Goal: Task Accomplishment & Management: Use online tool/utility

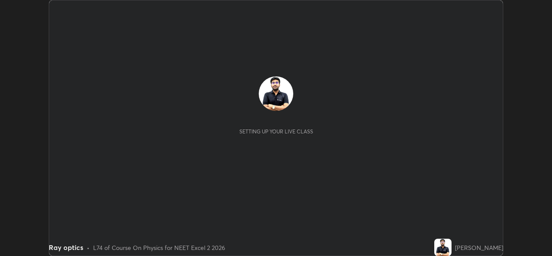
scroll to position [256, 551]
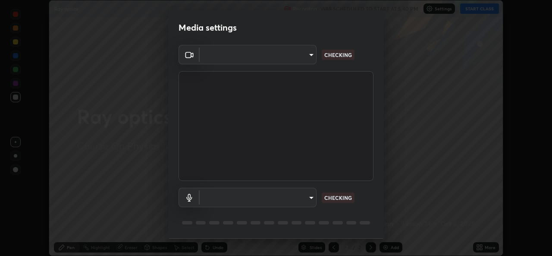
type input "d5dd4d4f0ad50d578cabb58e37a21e958f8cd01c412184e56a13254a0c40bdc7"
type input "36cd9f89a23acff87b04cca3604351d0b29241054667b16386bdc59ab177bbc1"
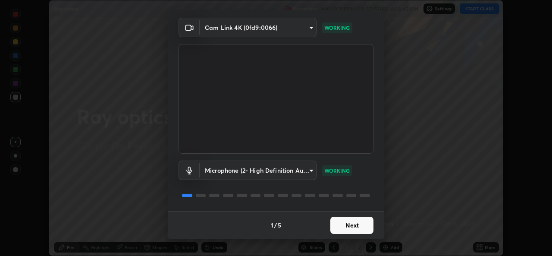
click at [338, 227] on button "Next" at bounding box center [351, 224] width 43 height 17
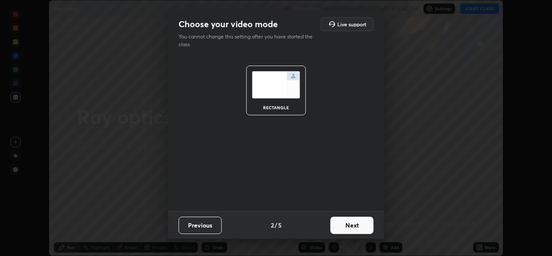
click at [339, 226] on button "Next" at bounding box center [351, 224] width 43 height 17
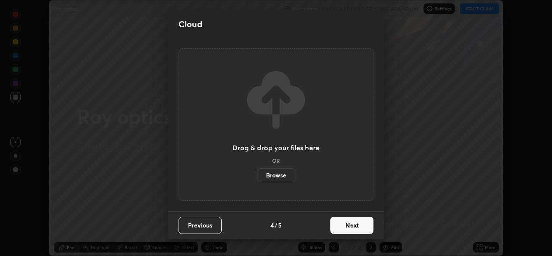
click at [339, 224] on button "Next" at bounding box center [351, 224] width 43 height 17
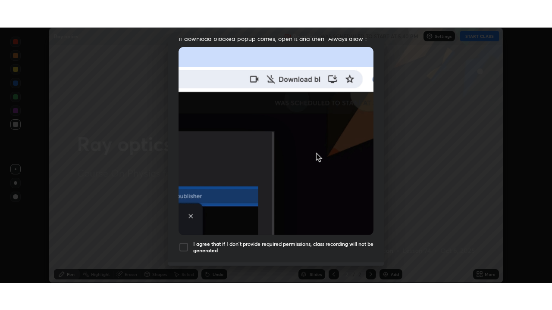
scroll to position [203, 0]
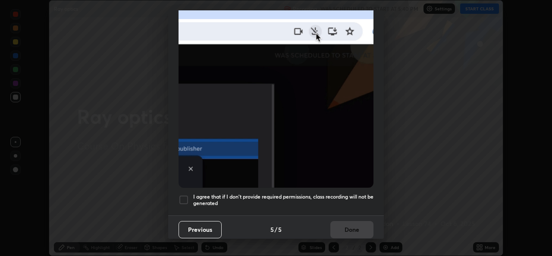
click at [186, 194] on div at bounding box center [184, 199] width 10 height 10
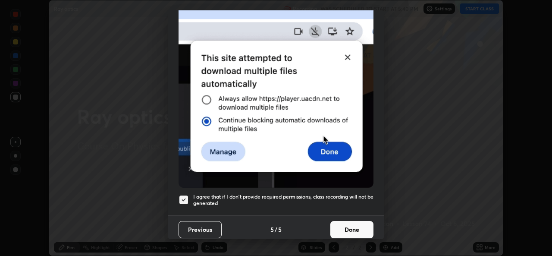
click at [354, 226] on button "Done" at bounding box center [351, 229] width 43 height 17
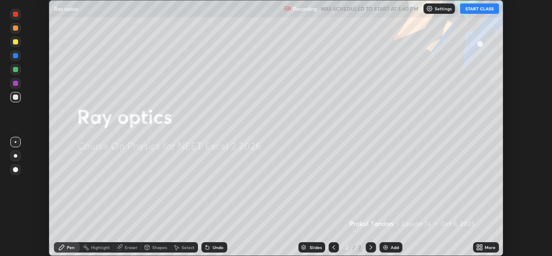
click at [487, 245] on div "More" at bounding box center [490, 247] width 11 height 4
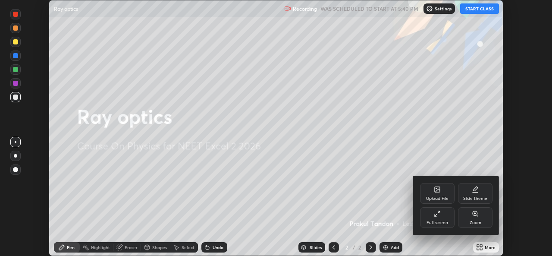
click at [429, 220] on div "Full screen" at bounding box center [437, 222] width 22 height 4
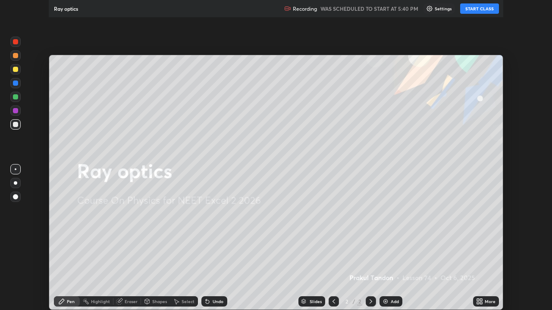
scroll to position [310, 552]
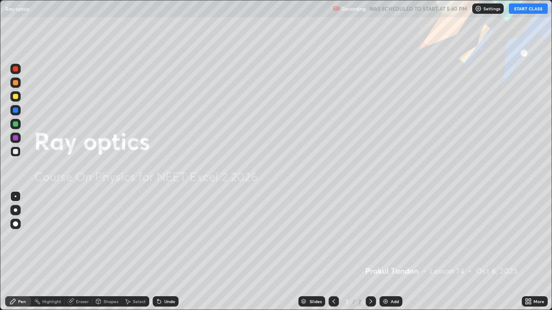
click at [526, 11] on button "START CLASS" at bounding box center [528, 8] width 39 height 10
click at [19, 98] on div at bounding box center [15, 96] width 10 height 10
click at [389, 255] on div "Add" at bounding box center [390, 302] width 23 height 10
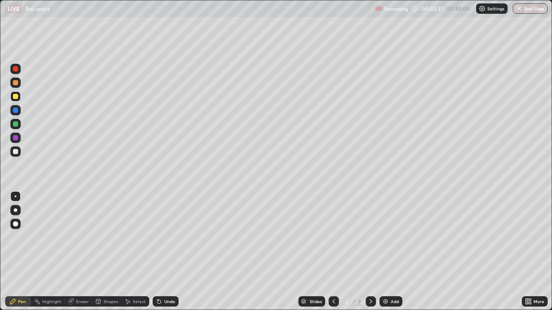
click at [0, 248] on div "Setting up your live class" at bounding box center [276, 155] width 552 height 310
click at [0, 245] on div "Setting up your live class" at bounding box center [276, 155] width 552 height 310
click at [6, 255] on div "Erase all" at bounding box center [15, 155] width 21 height 276
click at [389, 255] on div "Add" at bounding box center [390, 302] width 23 height 10
click at [395, 255] on div "Add" at bounding box center [395, 302] width 8 height 4
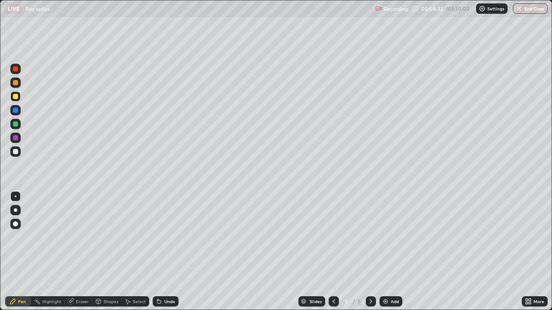
click at [398, 255] on div "Add" at bounding box center [390, 302] width 23 height 10
click at [388, 255] on img at bounding box center [385, 301] width 7 height 7
click at [391, 255] on div "Add" at bounding box center [395, 302] width 8 height 4
click at [16, 153] on div at bounding box center [15, 151] width 5 height 5
click at [159, 255] on icon at bounding box center [158, 302] width 3 height 3
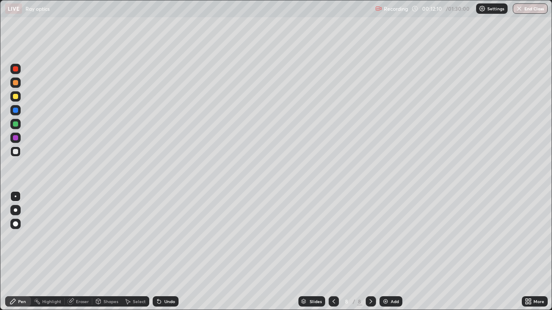
click at [161, 255] on icon at bounding box center [159, 301] width 7 height 7
click at [166, 255] on div "Undo" at bounding box center [169, 302] width 11 height 4
click at [169, 255] on div "Undo" at bounding box center [169, 302] width 11 height 4
click at [161, 255] on icon at bounding box center [159, 301] width 7 height 7
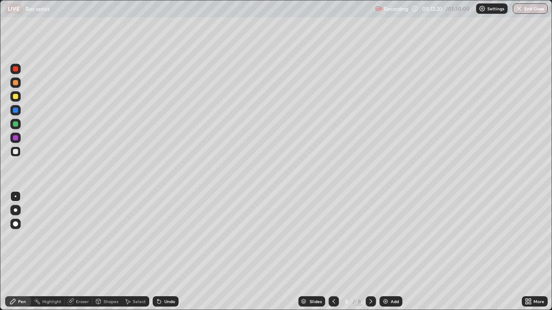
click at [16, 150] on div at bounding box center [15, 151] width 5 height 5
click at [172, 255] on div "Undo" at bounding box center [166, 302] width 26 height 10
click at [166, 255] on div "Undo" at bounding box center [166, 302] width 26 height 10
click at [16, 97] on div at bounding box center [15, 96] width 5 height 5
click at [18, 153] on div at bounding box center [15, 152] width 10 height 10
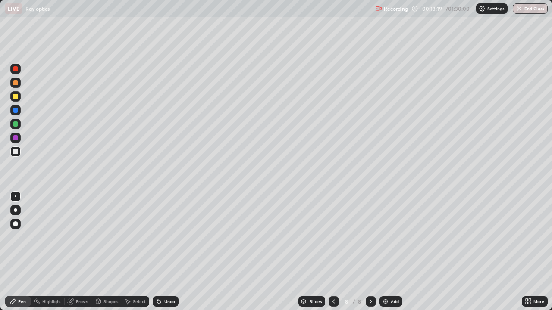
click at [16, 96] on div at bounding box center [15, 96] width 5 height 5
click at [20, 152] on div at bounding box center [15, 152] width 10 height 10
click at [167, 255] on div "Undo" at bounding box center [166, 302] width 26 height 10
click at [169, 255] on div "Undo" at bounding box center [169, 302] width 11 height 4
click at [170, 255] on div "Undo" at bounding box center [169, 302] width 11 height 4
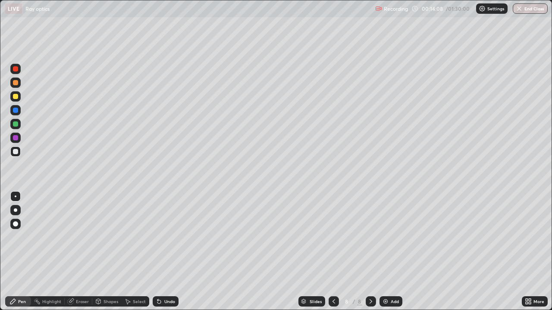
click at [173, 255] on div "Undo" at bounding box center [169, 302] width 11 height 4
click at [174, 255] on div "Undo" at bounding box center [166, 302] width 26 height 10
click at [16, 97] on div at bounding box center [15, 96] width 5 height 5
click at [18, 123] on div at bounding box center [15, 124] width 5 height 5
click at [12, 79] on div at bounding box center [15, 83] width 10 height 10
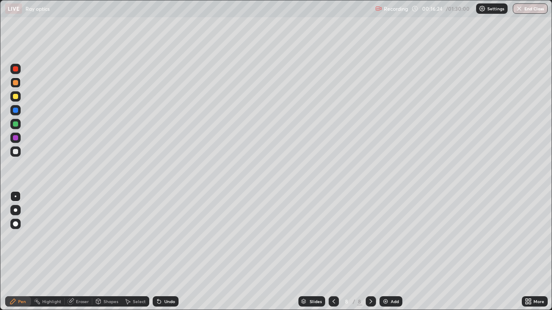
click at [161, 255] on icon at bounding box center [159, 301] width 7 height 7
click at [166, 255] on div "Undo" at bounding box center [169, 302] width 11 height 4
click at [169, 255] on div "Undo" at bounding box center [169, 302] width 11 height 4
click at [173, 255] on div "Undo" at bounding box center [169, 302] width 11 height 4
click at [166, 255] on div "Undo" at bounding box center [169, 302] width 11 height 4
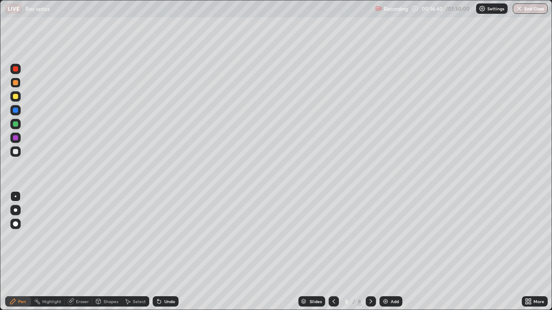
click at [167, 255] on div "Undo" at bounding box center [169, 302] width 11 height 4
click at [168, 255] on div "Undo" at bounding box center [169, 302] width 11 height 4
click at [172, 255] on div "Undo" at bounding box center [169, 302] width 11 height 4
click at [170, 255] on div "Undo" at bounding box center [169, 302] width 11 height 4
click at [169, 255] on div "Undo" at bounding box center [169, 302] width 11 height 4
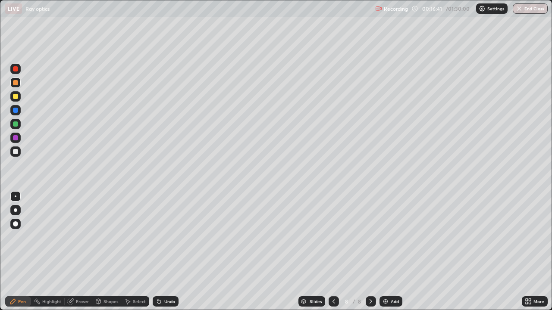
click at [170, 255] on div "Undo" at bounding box center [169, 302] width 11 height 4
click at [171, 255] on div "Undo" at bounding box center [169, 302] width 11 height 4
click at [170, 255] on div "Undo" at bounding box center [169, 302] width 11 height 4
click at [16, 110] on div at bounding box center [15, 110] width 5 height 5
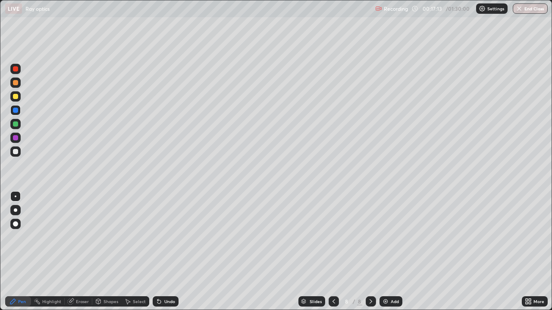
click at [160, 255] on icon at bounding box center [159, 301] width 7 height 7
click at [18, 100] on div at bounding box center [15, 96] width 10 height 10
click at [18, 81] on div at bounding box center [15, 82] width 5 height 5
click at [19, 69] on div at bounding box center [15, 69] width 10 height 10
click at [166, 255] on div "Undo" at bounding box center [166, 302] width 26 height 10
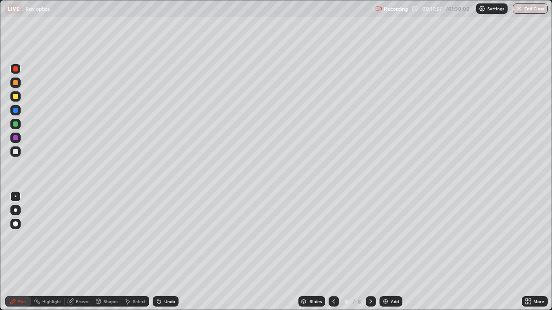
click at [169, 255] on div "Undo" at bounding box center [166, 302] width 26 height 10
click at [177, 255] on div "Undo" at bounding box center [166, 302] width 26 height 10
click at [174, 255] on div "Undo" at bounding box center [166, 302] width 26 height 10
click at [169, 255] on div "Undo" at bounding box center [166, 302] width 26 height 10
click at [166, 255] on div "Undo" at bounding box center [169, 302] width 11 height 4
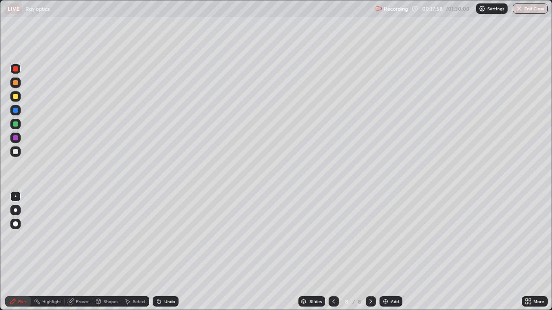
click at [162, 255] on div "Undo" at bounding box center [166, 302] width 26 height 10
click at [161, 255] on icon at bounding box center [159, 301] width 7 height 7
click at [160, 255] on icon at bounding box center [159, 301] width 7 height 7
click at [160, 255] on icon at bounding box center [158, 302] width 3 height 3
click at [162, 255] on div "Undo" at bounding box center [166, 302] width 26 height 10
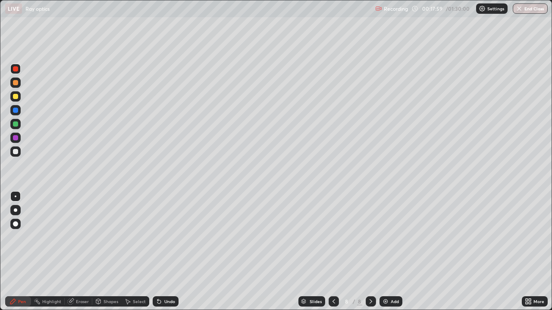
click at [161, 255] on div "Undo" at bounding box center [166, 302] width 26 height 10
click at [163, 255] on div "Undo" at bounding box center [166, 302] width 26 height 10
click at [19, 82] on div at bounding box center [15, 83] width 10 height 10
click at [19, 124] on div at bounding box center [15, 124] width 10 height 10
click at [15, 71] on div at bounding box center [15, 68] width 5 height 5
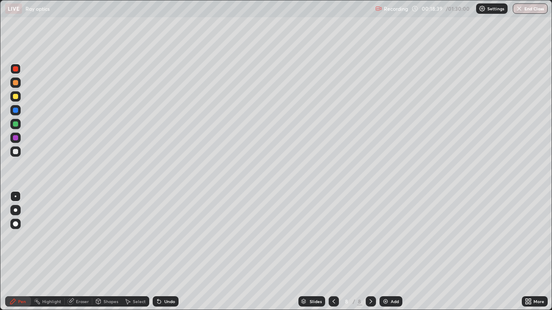
click at [166, 255] on div "Undo" at bounding box center [169, 302] width 11 height 4
click at [169, 255] on div "Undo" at bounding box center [169, 302] width 11 height 4
click at [170, 255] on div "Undo" at bounding box center [166, 302] width 26 height 10
click at [168, 255] on div "Undo" at bounding box center [166, 302] width 26 height 10
click at [166, 255] on div "Undo" at bounding box center [166, 302] width 26 height 10
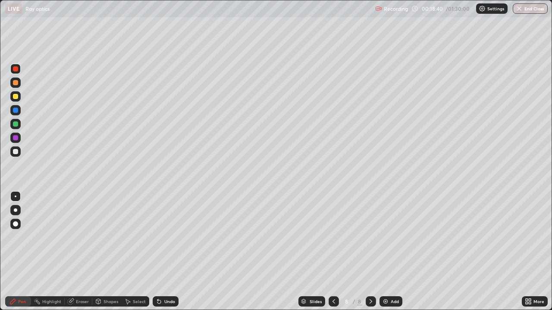
click at [169, 255] on div "Undo" at bounding box center [166, 302] width 26 height 10
click at [167, 255] on div "Undo" at bounding box center [166, 302] width 26 height 10
click at [166, 255] on div "Undo" at bounding box center [166, 302] width 26 height 10
click at [168, 255] on div "Undo" at bounding box center [166, 302] width 26 height 10
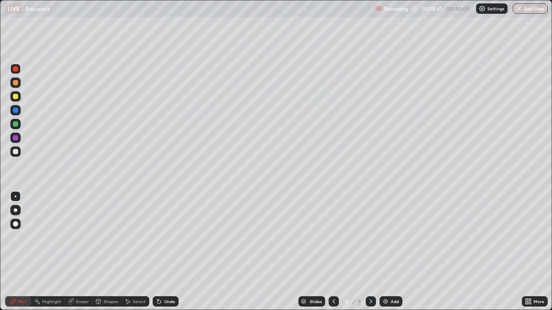
click at [168, 255] on div "Undo" at bounding box center [166, 302] width 26 height 10
click at [167, 255] on div "Undo" at bounding box center [166, 302] width 26 height 10
click at [168, 255] on div "Undo" at bounding box center [169, 302] width 11 height 4
click at [167, 255] on div "Undo" at bounding box center [169, 302] width 11 height 4
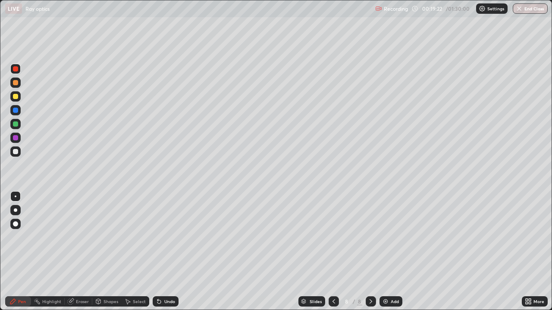
click at [19, 156] on div at bounding box center [15, 152] width 10 height 10
click at [391, 255] on div "Add" at bounding box center [390, 302] width 23 height 10
click at [11, 98] on div at bounding box center [15, 96] width 10 height 10
click at [19, 151] on div at bounding box center [15, 152] width 10 height 10
click at [15, 96] on div at bounding box center [15, 96] width 5 height 5
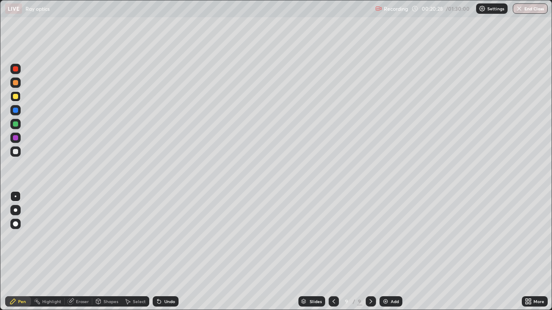
click at [168, 255] on div "Undo" at bounding box center [166, 302] width 26 height 10
click at [166, 255] on div "Undo" at bounding box center [169, 302] width 11 height 4
click at [169, 255] on div "Undo" at bounding box center [169, 302] width 11 height 4
click at [333, 255] on icon at bounding box center [333, 301] width 7 height 7
click at [369, 255] on icon at bounding box center [370, 301] width 7 height 7
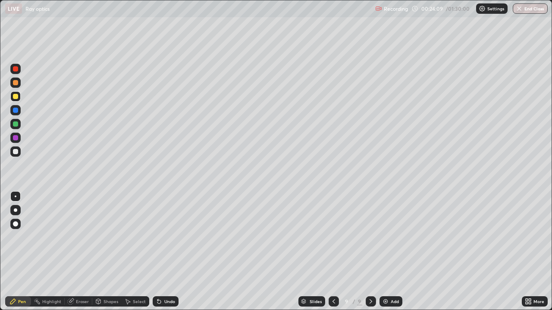
click at [393, 255] on div "Add" at bounding box center [395, 302] width 8 height 4
click at [103, 255] on div "Shapes" at bounding box center [110, 302] width 15 height 4
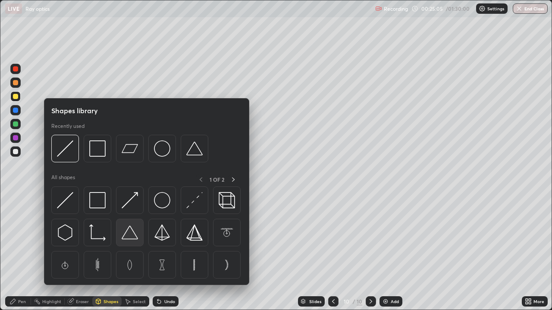
click at [128, 231] on img at bounding box center [130, 233] width 16 height 16
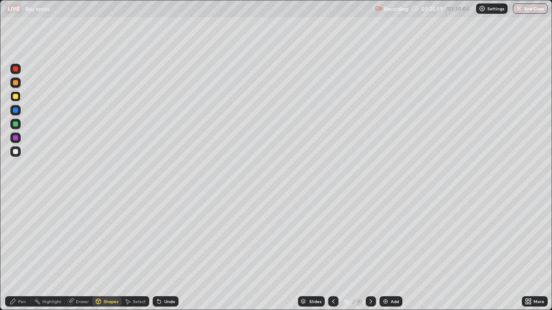
click at [161, 255] on div "Undo" at bounding box center [166, 302] width 26 height 10
click at [15, 155] on div at bounding box center [15, 152] width 10 height 10
click at [16, 97] on div at bounding box center [15, 96] width 5 height 5
click at [169, 255] on div "Undo" at bounding box center [169, 302] width 11 height 4
click at [21, 255] on div "Pen" at bounding box center [22, 302] width 8 height 4
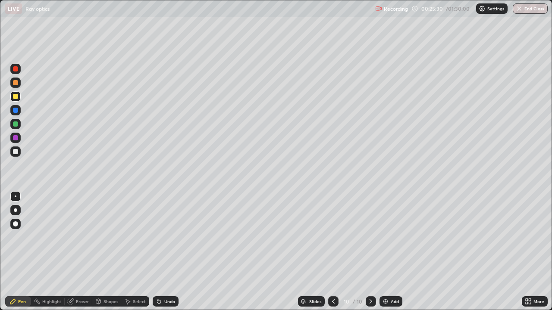
click at [157, 255] on icon at bounding box center [158, 302] width 3 height 3
click at [158, 255] on icon at bounding box center [158, 302] width 3 height 3
click at [163, 255] on div "Undo" at bounding box center [166, 302] width 26 height 10
click at [161, 255] on div "Undo" at bounding box center [166, 302] width 26 height 10
click at [162, 255] on div "Undo" at bounding box center [166, 302] width 26 height 10
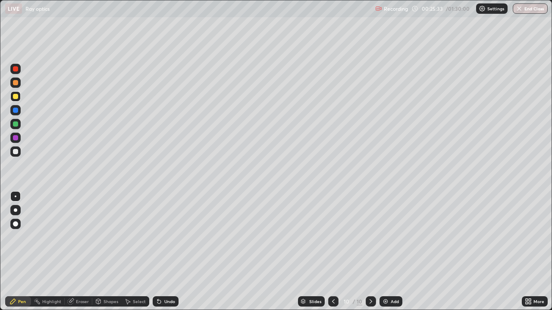
click at [166, 255] on div "Undo" at bounding box center [166, 302] width 26 height 10
click at [169, 255] on div "Undo" at bounding box center [166, 302] width 26 height 10
click at [161, 255] on icon at bounding box center [159, 301] width 7 height 7
click at [162, 255] on div "Undo" at bounding box center [166, 302] width 26 height 10
click at [160, 255] on icon at bounding box center [159, 301] width 7 height 7
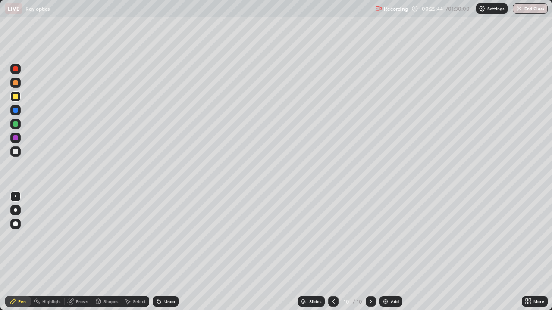
click at [164, 255] on div "Undo" at bounding box center [169, 302] width 11 height 4
click at [108, 255] on div "Shapes" at bounding box center [110, 302] width 15 height 4
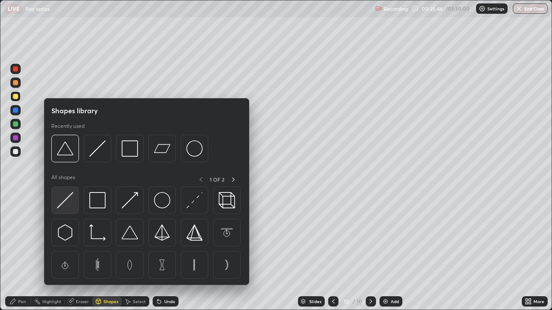
click at [68, 196] on img at bounding box center [65, 200] width 16 height 16
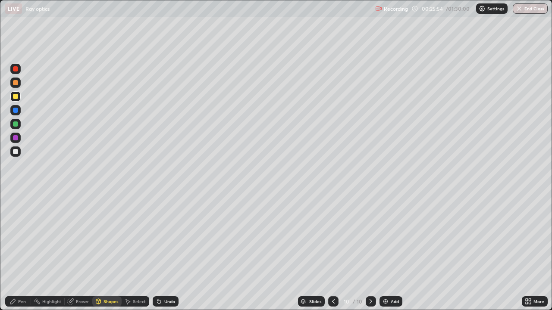
click at [19, 95] on div at bounding box center [15, 96] width 10 height 10
click at [25, 255] on div "Pen" at bounding box center [18, 302] width 26 height 10
click at [166, 255] on div "Undo" at bounding box center [166, 302] width 26 height 10
click at [166, 255] on div "Undo" at bounding box center [169, 302] width 11 height 4
click at [168, 255] on div "Undo" at bounding box center [166, 302] width 26 height 10
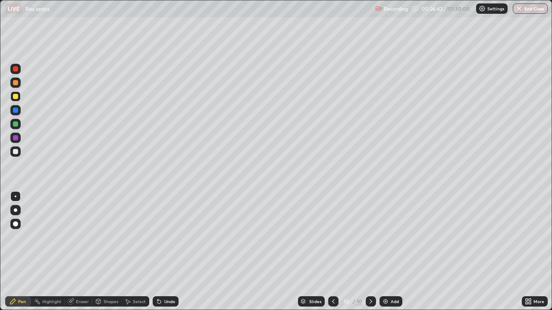
click at [167, 255] on div "Undo" at bounding box center [169, 302] width 11 height 4
click at [168, 255] on div "Undo" at bounding box center [169, 302] width 11 height 4
click at [166, 255] on div "Undo" at bounding box center [169, 302] width 11 height 4
click at [164, 255] on div "Undo" at bounding box center [169, 302] width 11 height 4
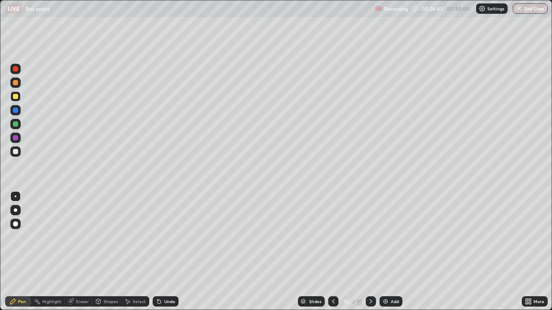
click at [161, 255] on div "Undo" at bounding box center [166, 302] width 26 height 10
click at [161, 255] on icon at bounding box center [159, 301] width 7 height 7
click at [158, 255] on icon at bounding box center [158, 302] width 3 height 3
click at [162, 255] on div "Undo" at bounding box center [166, 302] width 26 height 10
click at [163, 255] on div "Undo" at bounding box center [166, 302] width 26 height 10
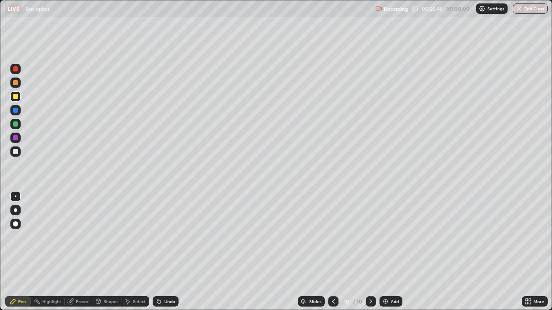
click at [165, 255] on div "Undo" at bounding box center [166, 302] width 26 height 10
click at [163, 255] on div "Undo" at bounding box center [166, 302] width 26 height 10
click at [165, 255] on div "Undo" at bounding box center [169, 302] width 11 height 4
click at [163, 255] on div "Undo" at bounding box center [166, 302] width 26 height 10
click at [165, 255] on div "Undo" at bounding box center [169, 302] width 11 height 4
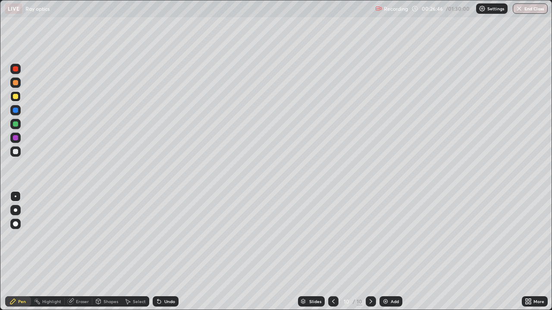
click at [168, 255] on div "Undo" at bounding box center [169, 302] width 11 height 4
click at [172, 255] on div "Undo" at bounding box center [166, 302] width 26 height 10
click at [166, 255] on div "Undo" at bounding box center [169, 302] width 11 height 4
click at [159, 255] on icon at bounding box center [158, 302] width 3 height 3
click at [167, 255] on div "Undo" at bounding box center [169, 302] width 11 height 4
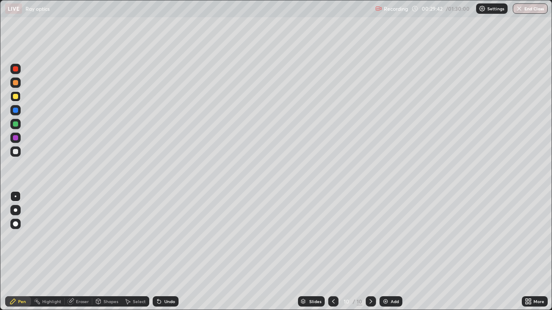
click at [332, 255] on icon at bounding box center [333, 301] width 7 height 7
click at [370, 255] on icon at bounding box center [370, 301] width 7 height 7
click at [388, 255] on img at bounding box center [385, 301] width 7 height 7
click at [109, 255] on div "Shapes" at bounding box center [110, 302] width 15 height 4
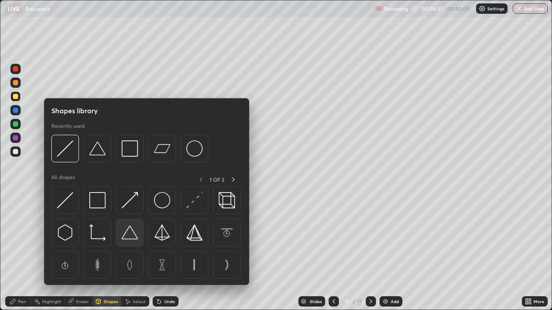
click at [135, 243] on div at bounding box center [130, 233] width 28 height 28
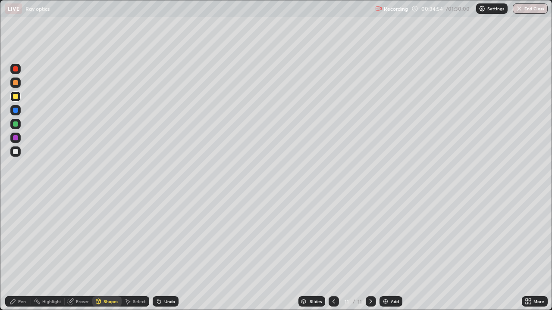
click at [170, 255] on div "Undo" at bounding box center [166, 302] width 26 height 10
click at [19, 154] on div at bounding box center [15, 152] width 10 height 10
click at [16, 98] on div at bounding box center [15, 96] width 5 height 5
click at [167, 255] on div "Undo" at bounding box center [166, 302] width 26 height 10
click at [22, 255] on div "Pen" at bounding box center [18, 302] width 26 height 10
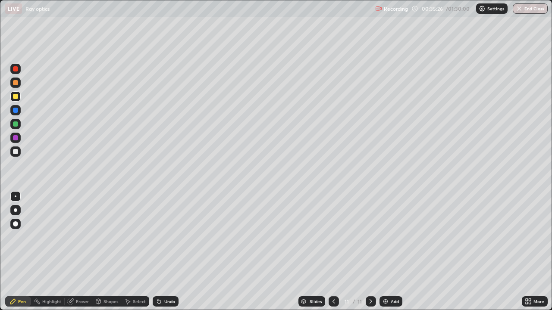
click at [162, 255] on div "Undo" at bounding box center [166, 302] width 26 height 10
click at [392, 255] on div "Add" at bounding box center [395, 302] width 8 height 4
click at [15, 150] on div at bounding box center [15, 151] width 5 height 5
click at [18, 98] on div at bounding box center [15, 96] width 5 height 5
click at [165, 255] on div "Undo" at bounding box center [169, 302] width 11 height 4
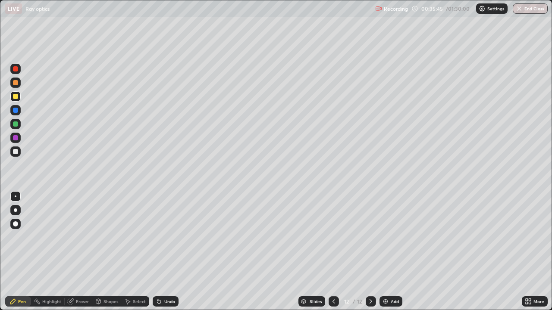
click at [165, 255] on div "Undo" at bounding box center [169, 302] width 11 height 4
click at [167, 255] on div "Undo" at bounding box center [169, 302] width 11 height 4
click at [166, 255] on div "Undo" at bounding box center [169, 302] width 11 height 4
click at [20, 153] on div at bounding box center [15, 152] width 10 height 10
click at [165, 255] on div "Undo" at bounding box center [169, 302] width 11 height 4
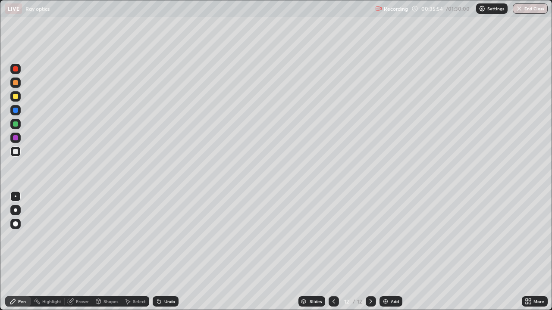
click at [15, 99] on div at bounding box center [15, 96] width 5 height 5
click at [17, 152] on div at bounding box center [15, 151] width 5 height 5
click at [19, 97] on div at bounding box center [15, 96] width 10 height 10
click at [107, 255] on div "Shapes" at bounding box center [110, 302] width 15 height 4
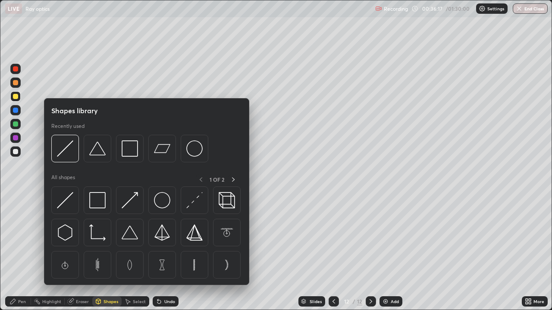
click at [25, 173] on div "Erase all" at bounding box center [15, 155] width 21 height 276
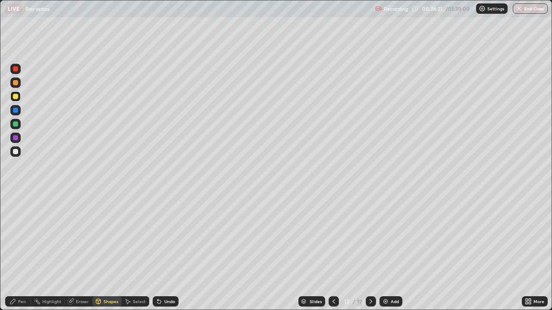
click at [166, 255] on div "Undo" at bounding box center [169, 302] width 11 height 4
click at [22, 255] on div "Pen" at bounding box center [22, 302] width 8 height 4
click at [162, 255] on div "Undo" at bounding box center [166, 302] width 26 height 10
click at [165, 255] on div "Undo" at bounding box center [166, 302] width 26 height 10
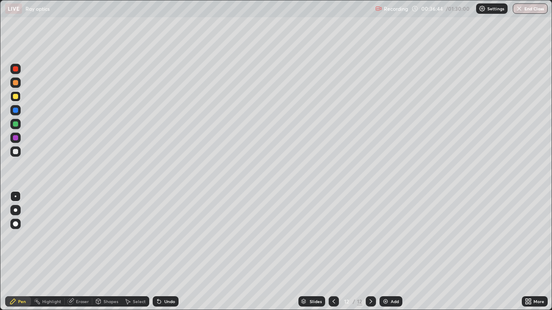
click at [165, 255] on div "Undo" at bounding box center [169, 302] width 11 height 4
click at [168, 255] on div "Undo" at bounding box center [166, 302] width 26 height 10
click at [164, 255] on div "Undo" at bounding box center [166, 302] width 26 height 10
click at [161, 255] on div "Undo" at bounding box center [166, 302] width 26 height 10
click at [163, 255] on div "Undo" at bounding box center [166, 302] width 26 height 10
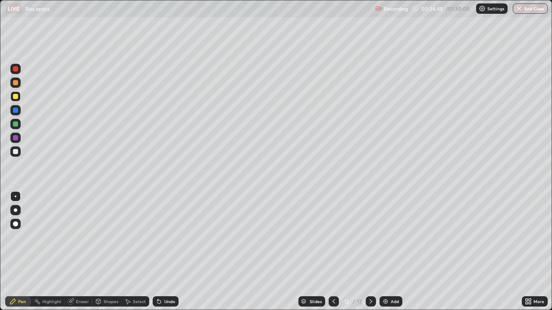
click at [168, 255] on div "Undo" at bounding box center [169, 302] width 11 height 4
click at [170, 255] on div "Undo" at bounding box center [166, 302] width 26 height 10
click at [172, 255] on div "Undo" at bounding box center [166, 302] width 26 height 10
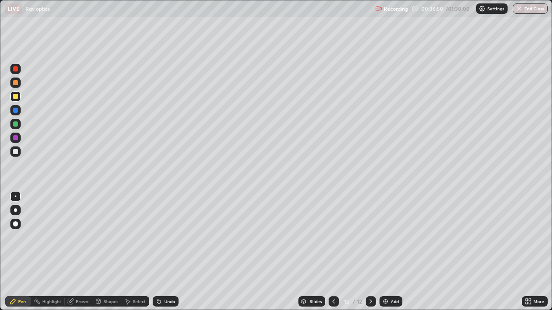
click at [172, 255] on div "Undo" at bounding box center [166, 302] width 26 height 10
click at [161, 255] on icon at bounding box center [159, 301] width 7 height 7
click at [162, 255] on div "Undo" at bounding box center [166, 302] width 26 height 10
click at [163, 255] on div "Undo" at bounding box center [163, 301] width 29 height 17
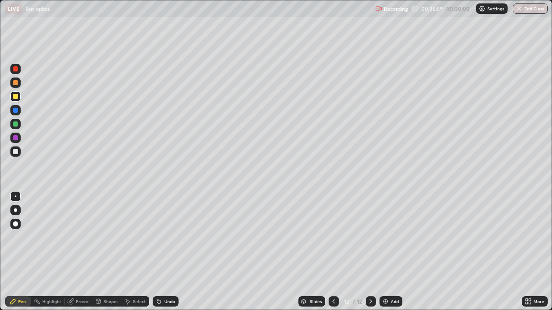
click at [165, 255] on div "Undo" at bounding box center [163, 301] width 29 height 17
click at [164, 255] on div "Undo" at bounding box center [163, 301] width 29 height 17
click at [163, 255] on div "Undo" at bounding box center [163, 301] width 29 height 17
click at [164, 255] on div "Undo" at bounding box center [163, 301] width 29 height 17
click at [164, 255] on div "Undo" at bounding box center [166, 302] width 26 height 10
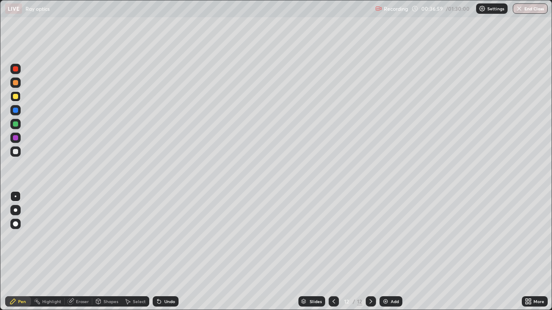
click at [164, 255] on div "Undo" at bounding box center [166, 302] width 26 height 10
click at [164, 255] on div "Undo" at bounding box center [169, 302] width 11 height 4
click at [165, 255] on div "Undo" at bounding box center [169, 302] width 11 height 4
click at [166, 255] on div "Undo" at bounding box center [169, 302] width 11 height 4
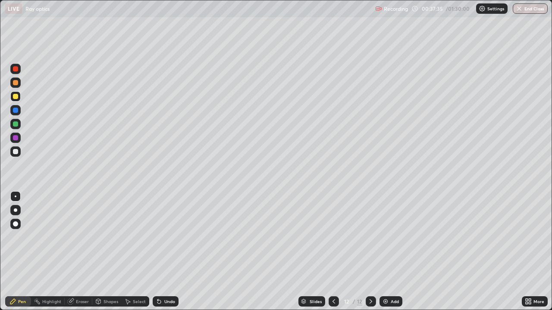
click at [166, 255] on div "Undo" at bounding box center [169, 302] width 11 height 4
click at [167, 255] on div "Undo" at bounding box center [169, 302] width 11 height 4
click at [170, 255] on div "Undo" at bounding box center [169, 302] width 11 height 4
click at [78, 255] on div "Eraser" at bounding box center [79, 302] width 28 height 10
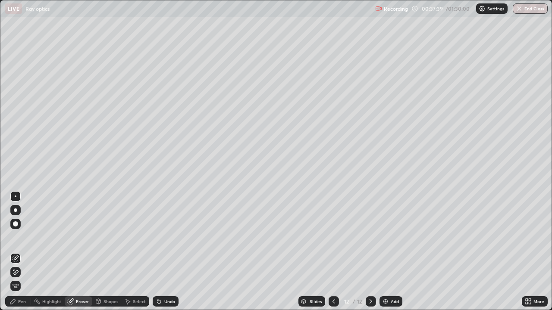
click at [15, 255] on div "Pen" at bounding box center [18, 302] width 26 height 10
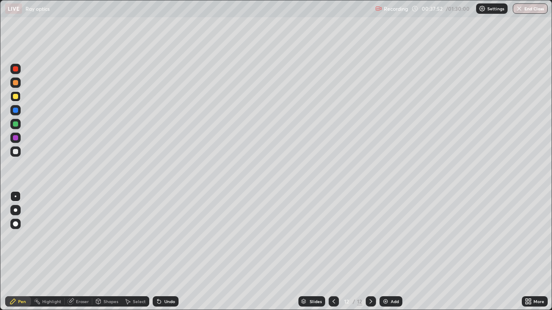
click at [13, 68] on div at bounding box center [15, 68] width 5 height 5
click at [164, 255] on div "Undo" at bounding box center [169, 302] width 11 height 4
click at [161, 255] on div "Undo" at bounding box center [166, 302] width 26 height 10
click at [163, 255] on div "Undo" at bounding box center [166, 302] width 26 height 10
click at [164, 255] on div "Undo" at bounding box center [166, 302] width 26 height 10
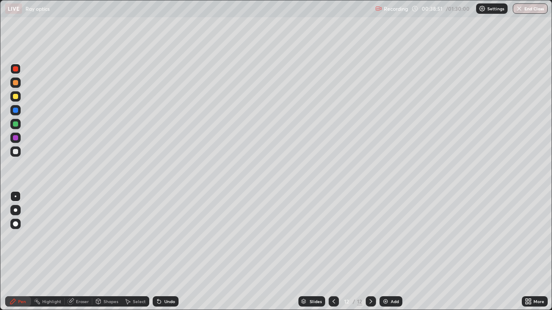
click at [174, 255] on div "Undo" at bounding box center [166, 302] width 26 height 10
click at [173, 255] on div "Undo" at bounding box center [166, 302] width 26 height 10
click at [166, 255] on div "Undo" at bounding box center [166, 302] width 26 height 10
click at [15, 97] on div at bounding box center [15, 96] width 5 height 5
click at [14, 81] on div at bounding box center [15, 82] width 5 height 5
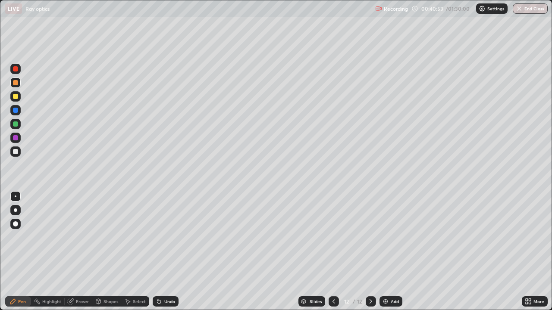
click at [172, 255] on div "Undo" at bounding box center [166, 302] width 26 height 10
click at [171, 255] on div "Undo" at bounding box center [169, 302] width 11 height 4
click at [166, 255] on div "Undo" at bounding box center [169, 302] width 11 height 4
click at [337, 255] on div at bounding box center [334, 302] width 10 height 10
click at [333, 255] on icon at bounding box center [333, 301] width 7 height 7
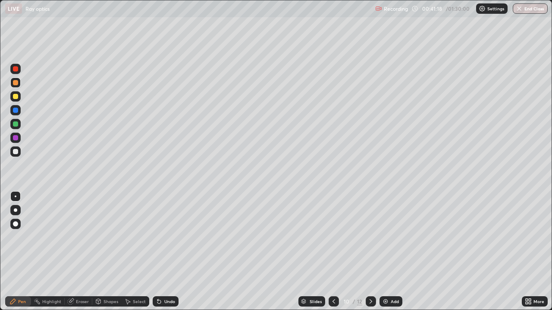
click at [324, 255] on div "Slides" at bounding box center [311, 302] width 27 height 10
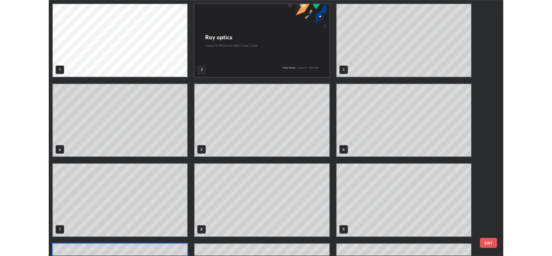
scroll to position [307, 547]
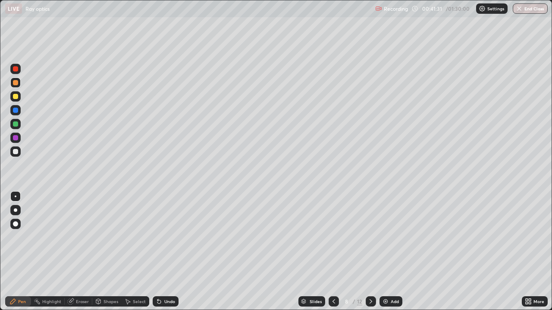
click at [166, 255] on div "Undo" at bounding box center [166, 302] width 26 height 10
click at [366, 255] on div at bounding box center [371, 302] width 10 height 10
click at [393, 255] on div "Add" at bounding box center [395, 302] width 8 height 4
click at [333, 255] on icon at bounding box center [333, 301] width 7 height 7
click at [370, 255] on icon at bounding box center [370, 301] width 7 height 7
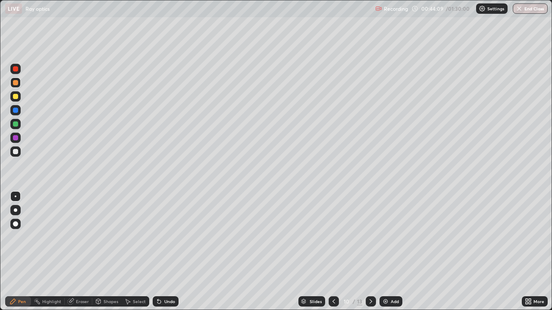
click at [15, 153] on div at bounding box center [15, 151] width 5 height 5
click at [17, 99] on div at bounding box center [15, 96] width 5 height 5
click at [169, 255] on div "Undo" at bounding box center [166, 302] width 26 height 10
click at [163, 255] on div "Undo" at bounding box center [166, 302] width 26 height 10
click at [170, 255] on div "Undo" at bounding box center [166, 302] width 26 height 10
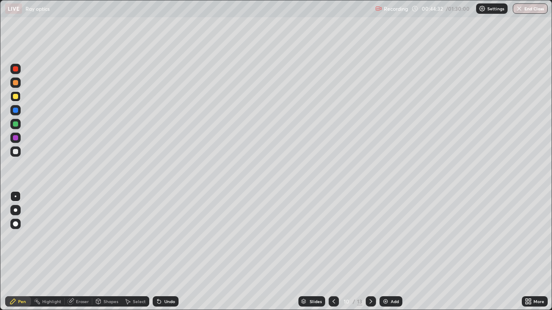
click at [173, 255] on div "Undo" at bounding box center [166, 302] width 26 height 10
click at [168, 255] on div "Undo" at bounding box center [169, 302] width 11 height 4
click at [170, 255] on div "Undo" at bounding box center [169, 302] width 11 height 4
click at [171, 255] on div "Undo" at bounding box center [169, 302] width 11 height 4
click at [15, 83] on div at bounding box center [15, 82] width 5 height 5
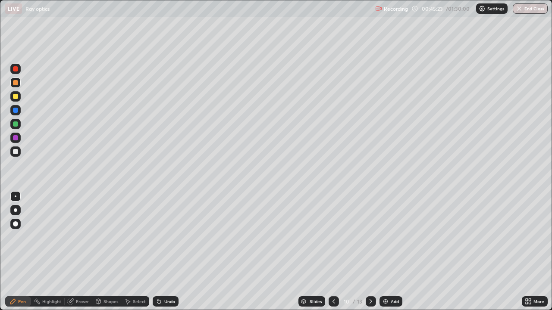
click at [158, 255] on icon at bounding box center [159, 301] width 7 height 7
click at [160, 255] on icon at bounding box center [158, 302] width 3 height 3
click at [163, 255] on div "Undo" at bounding box center [166, 302] width 26 height 10
click at [164, 255] on div "Undo" at bounding box center [169, 302] width 11 height 4
click at [165, 255] on div "Undo" at bounding box center [169, 302] width 11 height 4
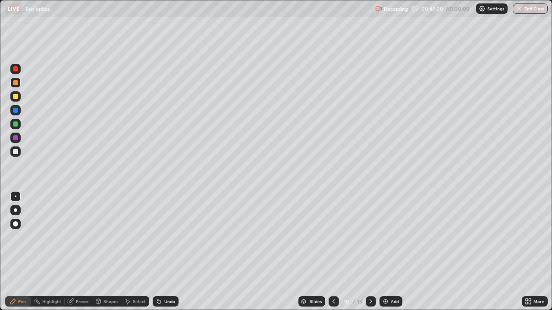
click at [167, 255] on div "Undo" at bounding box center [169, 302] width 11 height 4
click at [166, 255] on div "Undo" at bounding box center [169, 302] width 11 height 4
click at [168, 255] on div "Undo" at bounding box center [169, 302] width 11 height 4
click at [168, 255] on div "Undo" at bounding box center [166, 302] width 26 height 10
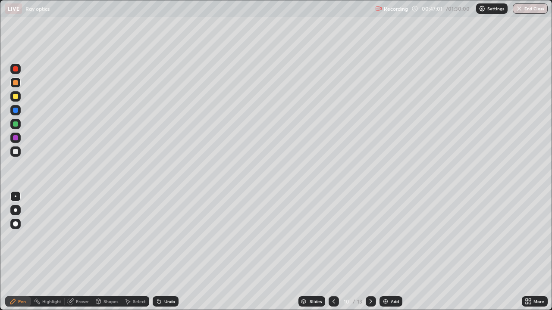
click at [169, 255] on div "Undo" at bounding box center [166, 302] width 26 height 10
click at [162, 255] on div "Undo" at bounding box center [166, 302] width 26 height 10
click at [161, 255] on icon at bounding box center [159, 301] width 7 height 7
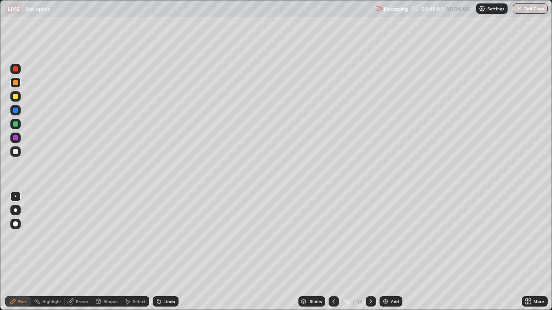
click at [169, 255] on div "Undo" at bounding box center [169, 302] width 11 height 4
click at [370, 255] on icon at bounding box center [370, 301] width 7 height 7
click at [395, 255] on div "Add" at bounding box center [395, 302] width 8 height 4
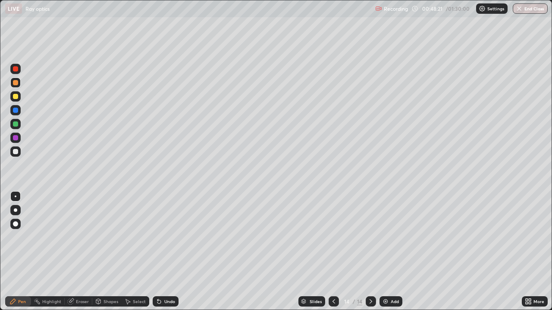
click at [18, 156] on div at bounding box center [15, 152] width 10 height 10
click at [15, 99] on div at bounding box center [15, 96] width 5 height 5
click at [19, 152] on div at bounding box center [15, 152] width 10 height 10
click at [170, 255] on div "Undo" at bounding box center [169, 302] width 11 height 4
click at [167, 255] on div "Undo" at bounding box center [169, 302] width 11 height 4
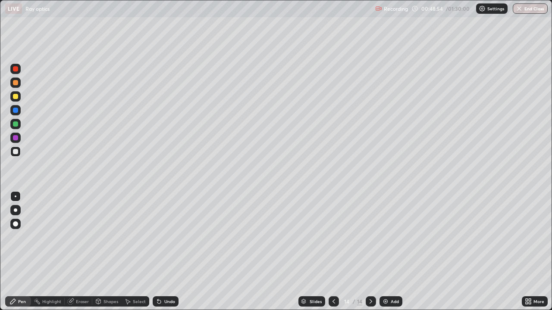
click at [170, 255] on div "Undo" at bounding box center [169, 302] width 11 height 4
click at [15, 82] on div at bounding box center [15, 82] width 5 height 5
click at [15, 69] on div at bounding box center [15, 68] width 5 height 5
click at [16, 152] on div at bounding box center [15, 151] width 5 height 5
click at [16, 97] on div at bounding box center [15, 96] width 5 height 5
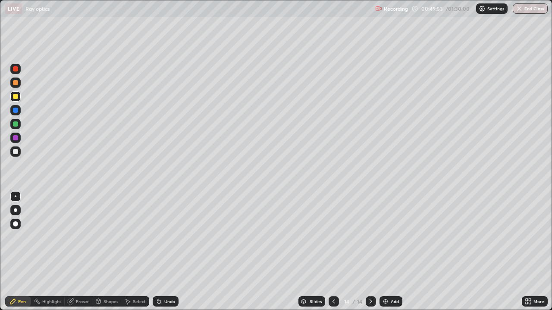
click at [14, 84] on div at bounding box center [15, 82] width 5 height 5
click at [19, 154] on div at bounding box center [15, 152] width 10 height 10
click at [389, 255] on div "Add" at bounding box center [390, 302] width 23 height 10
click at [13, 99] on div at bounding box center [15, 96] width 5 height 5
click at [168, 255] on div "Undo" at bounding box center [169, 302] width 11 height 4
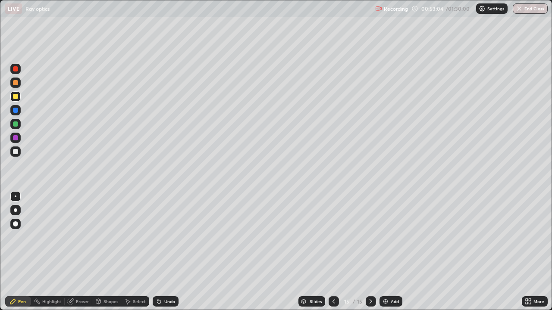
click at [171, 255] on div "Undo" at bounding box center [169, 302] width 11 height 4
click at [172, 255] on div "Undo" at bounding box center [169, 302] width 11 height 4
click at [175, 255] on div "Undo" at bounding box center [166, 302] width 26 height 10
click at [5, 247] on div "Erase all" at bounding box center [15, 155] width 21 height 276
click at [19, 79] on div at bounding box center [15, 83] width 10 height 10
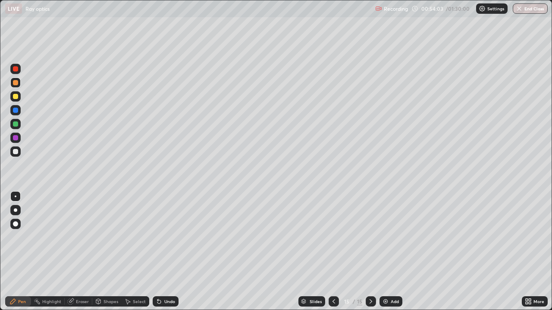
click at [15, 93] on div at bounding box center [15, 96] width 10 height 10
click at [18, 152] on div at bounding box center [15, 152] width 10 height 10
click at [172, 255] on div "Undo" at bounding box center [166, 302] width 26 height 10
click at [173, 255] on div "Undo" at bounding box center [169, 302] width 11 height 4
click at [75, 255] on div "Eraser" at bounding box center [79, 302] width 28 height 10
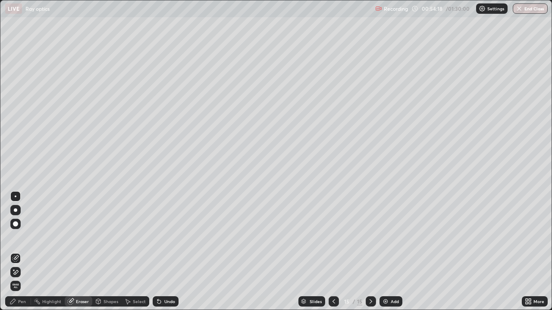
click at [27, 255] on div "Pen" at bounding box center [18, 302] width 26 height 10
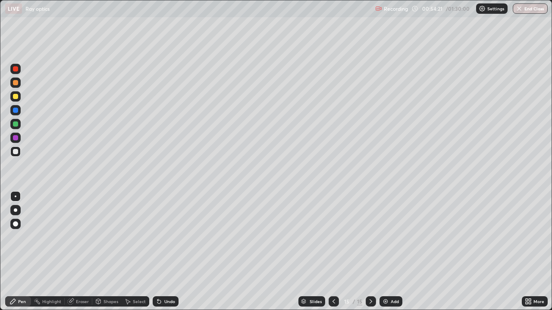
click at [14, 93] on div at bounding box center [15, 96] width 10 height 10
click at [161, 255] on div "Undo" at bounding box center [166, 302] width 26 height 10
click at [160, 255] on div "Undo" at bounding box center [166, 302] width 26 height 10
click at [161, 255] on icon at bounding box center [159, 301] width 7 height 7
click at [164, 255] on div "Undo" at bounding box center [169, 302] width 11 height 4
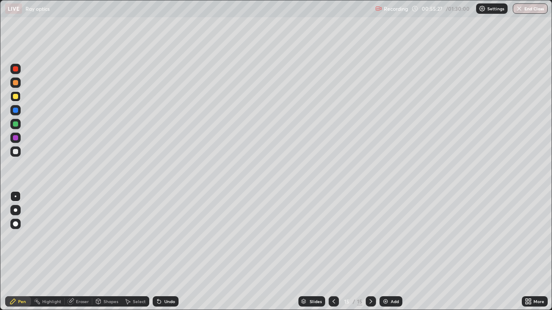
click at [19, 126] on div at bounding box center [15, 124] width 10 height 10
click at [16, 100] on div at bounding box center [15, 96] width 10 height 10
click at [15, 85] on div at bounding box center [15, 82] width 5 height 5
click at [19, 92] on div at bounding box center [15, 96] width 10 height 10
click at [396, 255] on div "Add" at bounding box center [395, 302] width 8 height 4
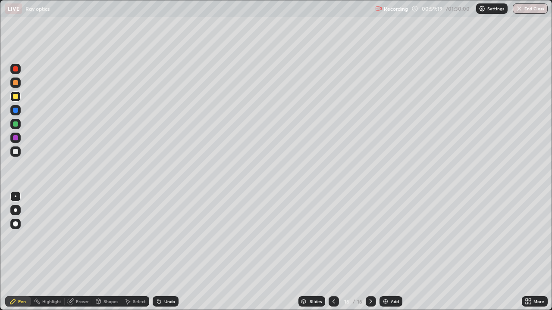
click at [162, 255] on div "Undo" at bounding box center [166, 302] width 26 height 10
click at [164, 255] on div "Undo" at bounding box center [166, 302] width 26 height 10
click at [165, 255] on div "Undo" at bounding box center [169, 302] width 11 height 4
click at [166, 255] on div "Undo" at bounding box center [169, 302] width 11 height 4
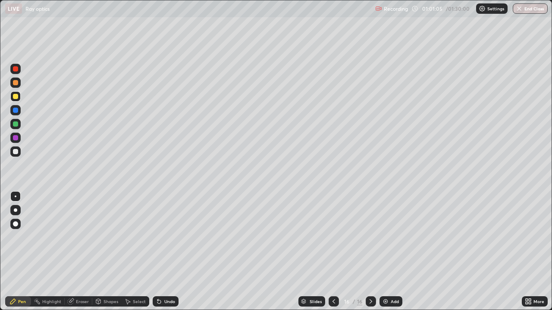
click at [164, 255] on div "Undo" at bounding box center [166, 302] width 26 height 10
click at [166, 255] on div "Undo" at bounding box center [169, 302] width 11 height 4
click at [160, 255] on div "Undo" at bounding box center [166, 302] width 26 height 10
click at [386, 255] on img at bounding box center [385, 301] width 7 height 7
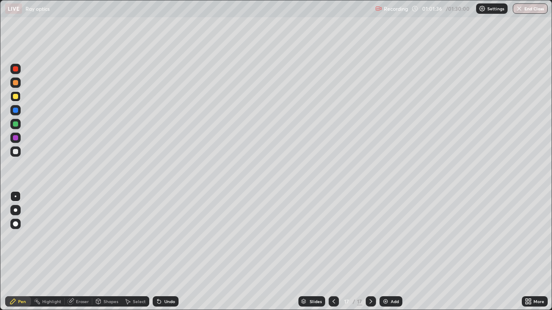
click at [19, 124] on div at bounding box center [15, 124] width 10 height 10
click at [169, 255] on div "Undo" at bounding box center [166, 302] width 26 height 10
click at [174, 255] on div "Undo" at bounding box center [166, 302] width 26 height 10
click at [173, 255] on div "Undo" at bounding box center [166, 302] width 26 height 10
click at [167, 255] on div "Undo" at bounding box center [166, 302] width 26 height 10
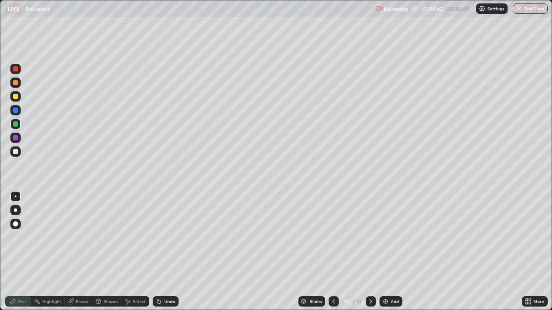
click at [391, 255] on div "Add" at bounding box center [395, 302] width 8 height 4
click at [16, 97] on div at bounding box center [15, 96] width 5 height 5
click at [391, 255] on div "Add" at bounding box center [390, 302] width 23 height 10
click at [17, 156] on div at bounding box center [15, 152] width 10 height 10
click at [332, 255] on icon at bounding box center [333, 302] width 3 height 4
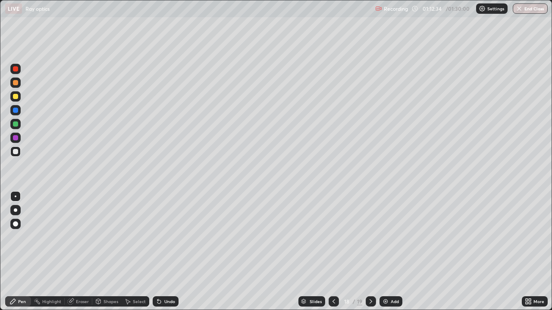
click at [370, 255] on icon at bounding box center [370, 301] width 7 height 7
click at [171, 255] on div "Undo" at bounding box center [169, 302] width 11 height 4
click at [157, 255] on icon at bounding box center [157, 300] width 1 height 1
click at [163, 255] on div "Undo" at bounding box center [166, 302] width 26 height 10
click at [165, 255] on div "Undo" at bounding box center [169, 302] width 11 height 4
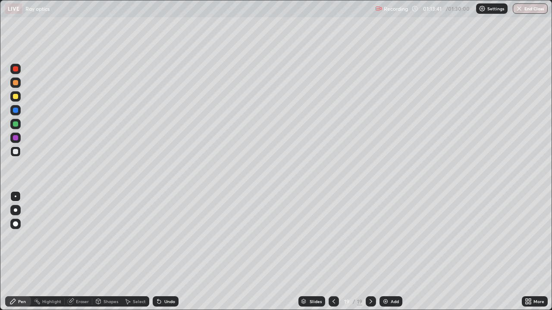
click at [164, 255] on div "Undo" at bounding box center [169, 302] width 11 height 4
click at [164, 255] on div "Undo" at bounding box center [166, 302] width 26 height 10
click at [166, 255] on div "Undo" at bounding box center [166, 302] width 26 height 10
click at [11, 95] on div at bounding box center [15, 96] width 10 height 10
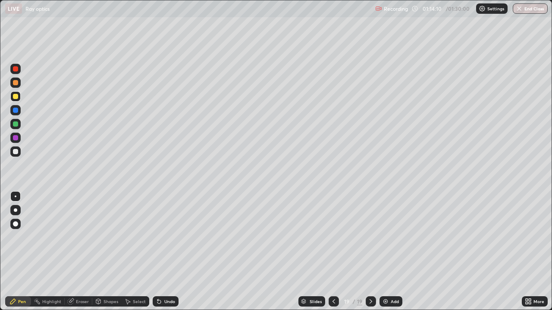
click at [80, 255] on div "Eraser" at bounding box center [82, 302] width 13 height 4
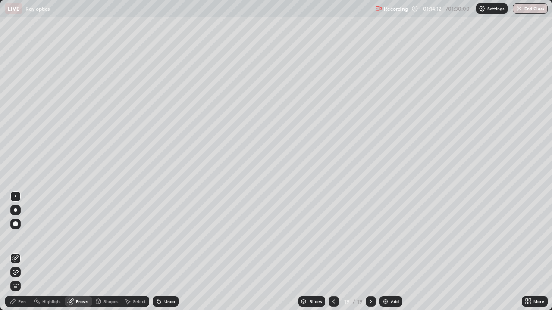
click at [14, 255] on icon at bounding box center [12, 301] width 7 height 7
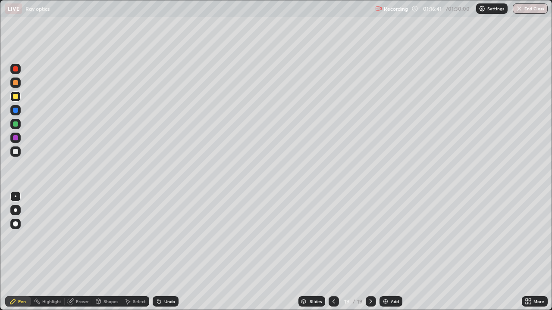
click at [391, 255] on div "Add" at bounding box center [395, 302] width 8 height 4
click at [14, 84] on div at bounding box center [15, 82] width 5 height 5
click at [18, 100] on div at bounding box center [15, 96] width 10 height 10
click at [79, 255] on div "Eraser" at bounding box center [79, 302] width 28 height 10
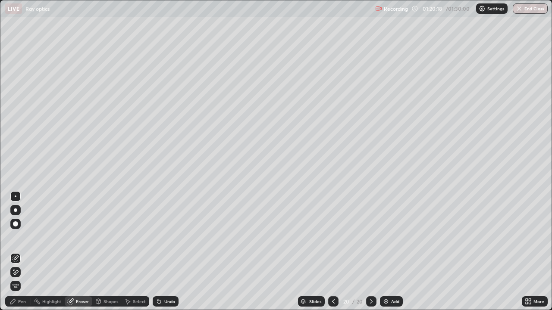
click at [22, 255] on div "Pen" at bounding box center [22, 302] width 8 height 4
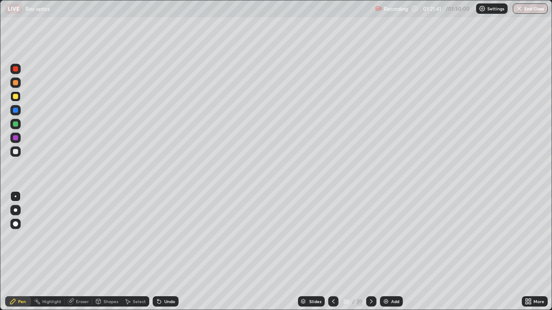
click at [389, 255] on div "Add" at bounding box center [391, 302] width 23 height 10
click at [169, 255] on div "Undo" at bounding box center [169, 302] width 11 height 4
click at [166, 255] on div "Undo" at bounding box center [166, 302] width 26 height 10
click at [16, 83] on div at bounding box center [15, 82] width 5 height 5
click at [18, 97] on div at bounding box center [15, 96] width 5 height 5
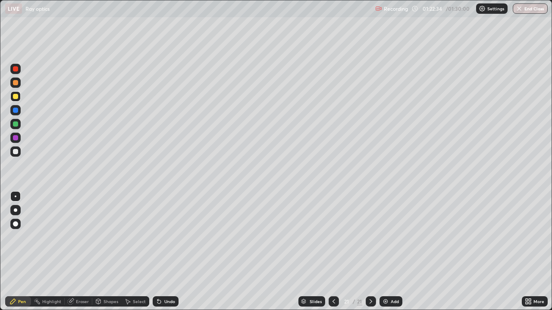
click at [78, 255] on div "Eraser" at bounding box center [79, 302] width 28 height 10
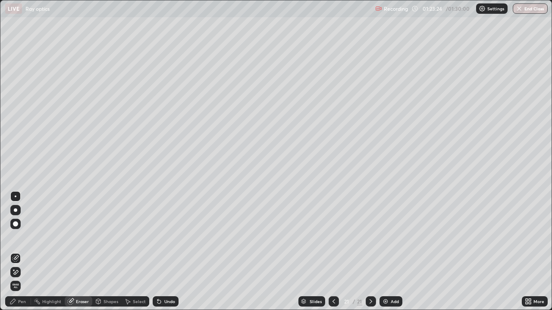
click at [14, 255] on icon at bounding box center [12, 301] width 7 height 7
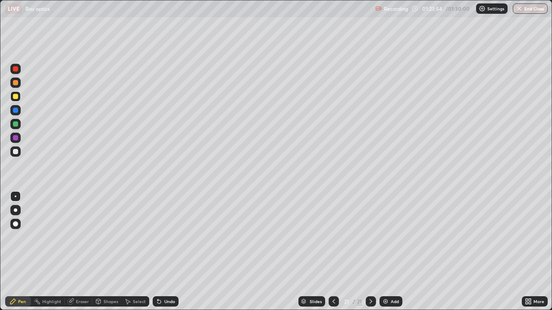
click at [166, 255] on div "Undo" at bounding box center [166, 302] width 26 height 10
click at [171, 255] on div "Undo" at bounding box center [166, 302] width 26 height 10
click at [174, 255] on div "Undo" at bounding box center [166, 302] width 26 height 10
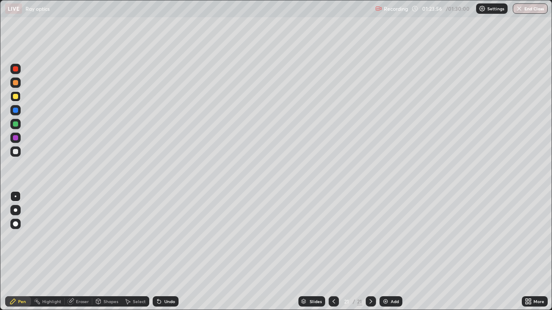
click at [175, 255] on div "Undo" at bounding box center [166, 302] width 26 height 10
click at [20, 155] on div at bounding box center [15, 152] width 10 height 10
click at [391, 255] on div "Add" at bounding box center [390, 302] width 23 height 10
click at [16, 97] on div at bounding box center [15, 96] width 5 height 5
click at [162, 255] on div "Undo" at bounding box center [166, 302] width 26 height 10
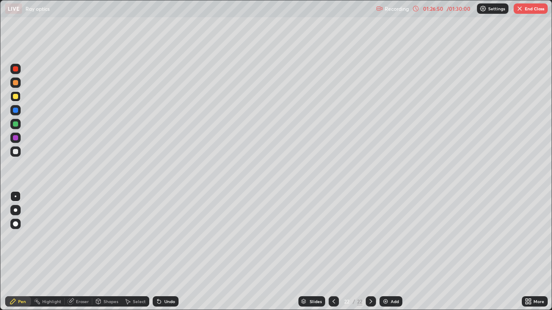
click at [333, 255] on icon at bounding box center [333, 301] width 7 height 7
click at [371, 255] on icon at bounding box center [370, 301] width 7 height 7
click at [538, 9] on button "End Class" at bounding box center [531, 8] width 34 height 10
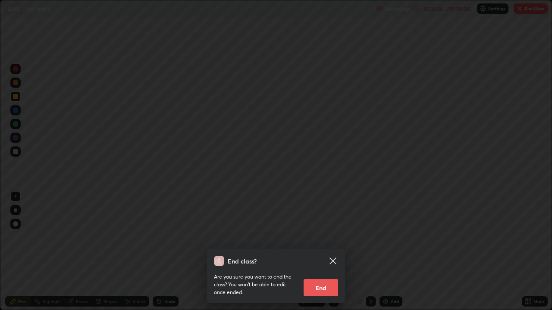
click at [331, 255] on button "End" at bounding box center [321, 287] width 34 height 17
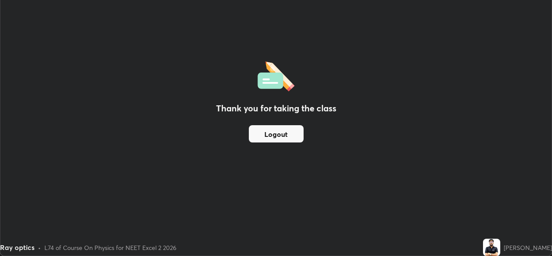
scroll to position [42861, 42565]
